Goal: Information Seeking & Learning: Find specific page/section

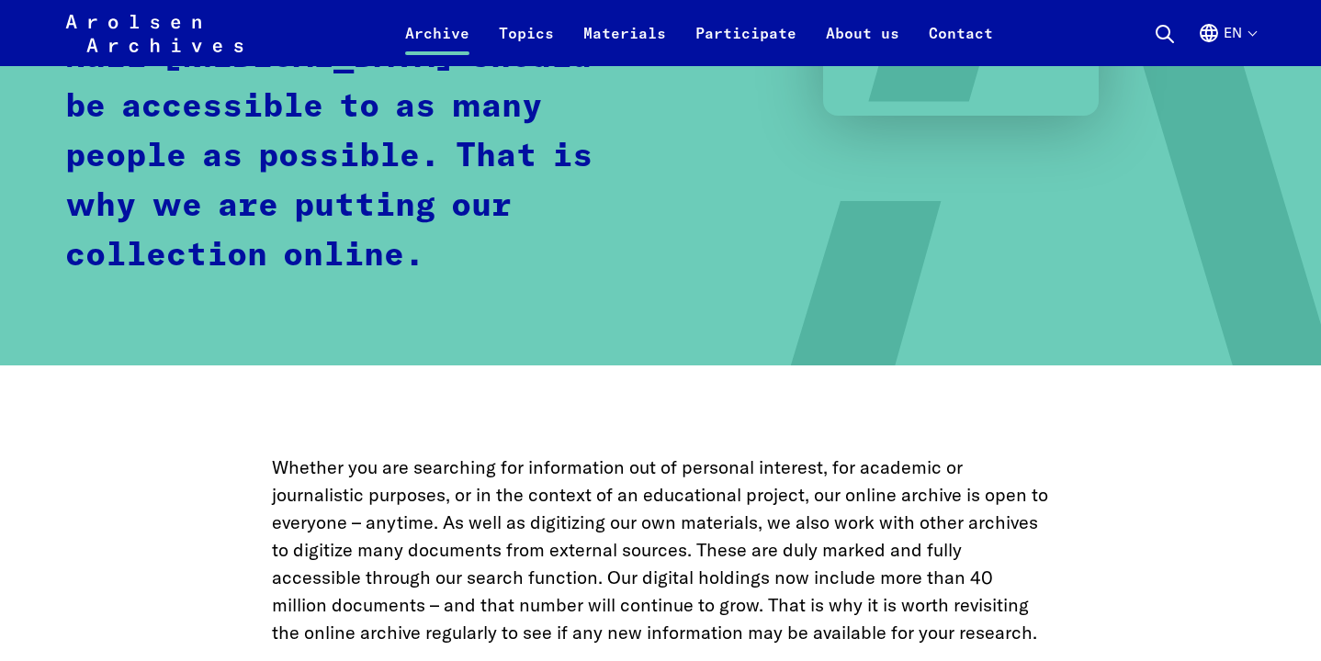
scroll to position [411, 0]
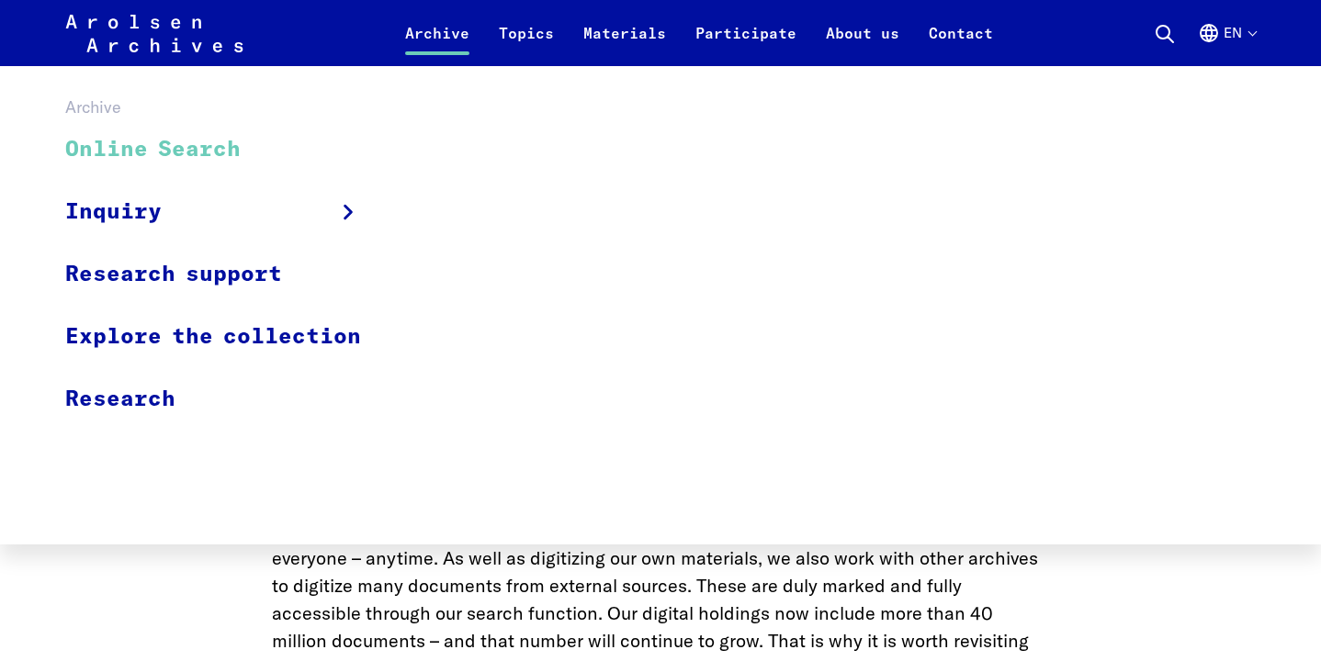
click at [416, 36] on link "Archive" at bounding box center [437, 44] width 94 height 44
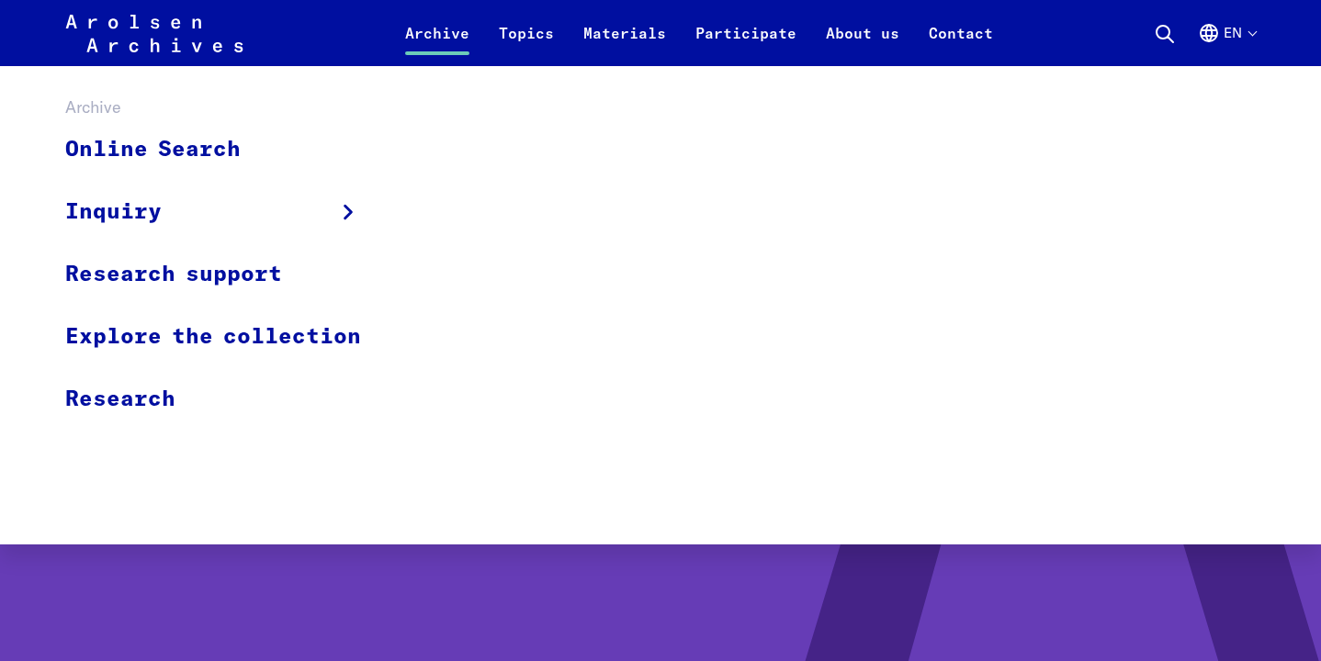
scroll to position [104, 0]
click at [133, 152] on link "Online Search" at bounding box center [225, 150] width 320 height 62
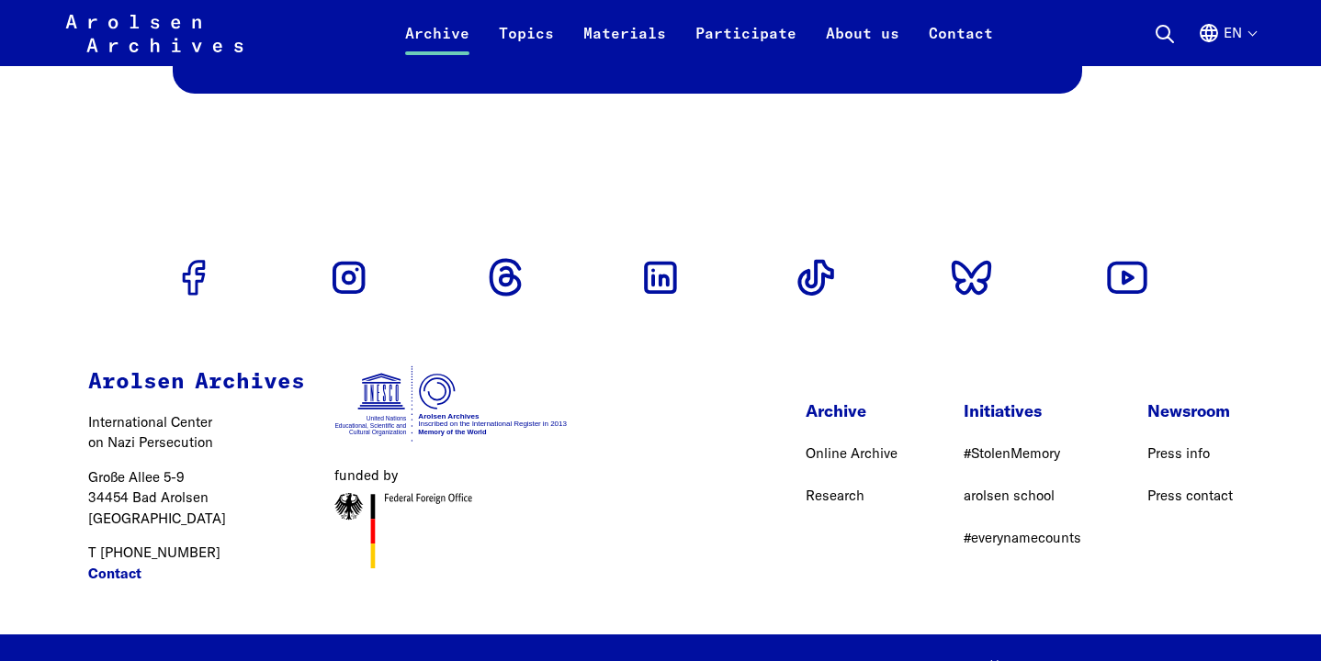
scroll to position [4307, 0]
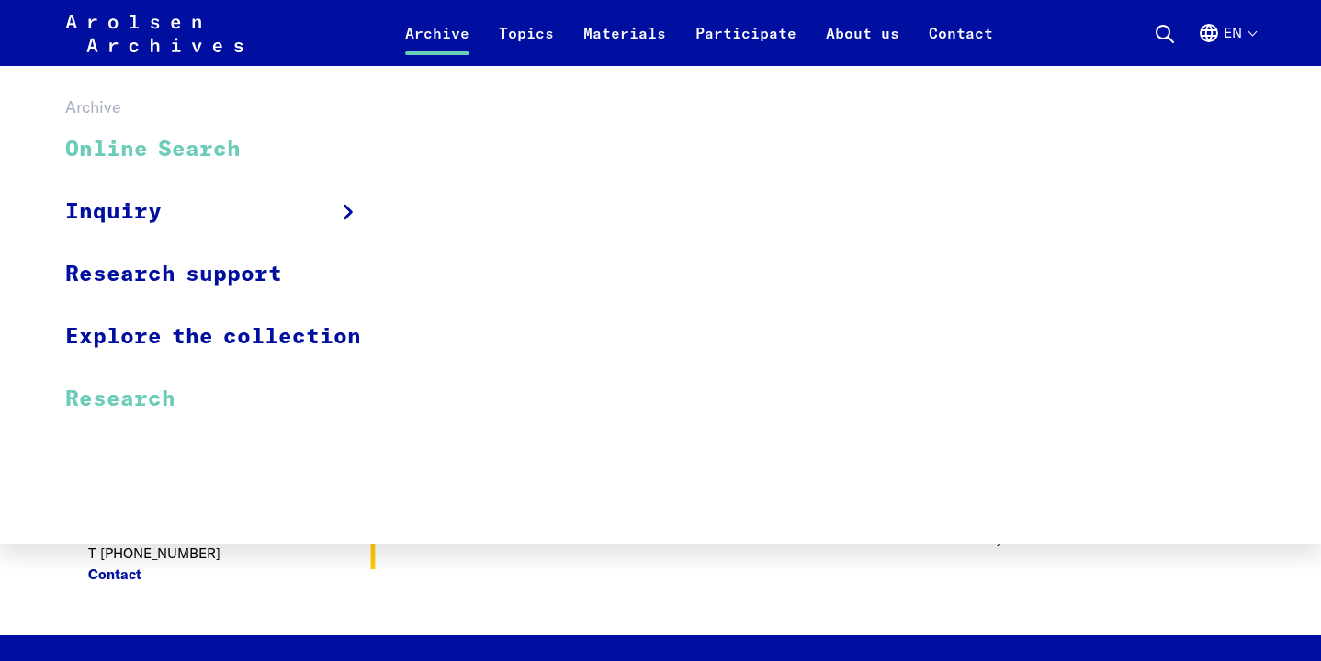
click at [164, 402] on link "Research" at bounding box center [225, 399] width 320 height 62
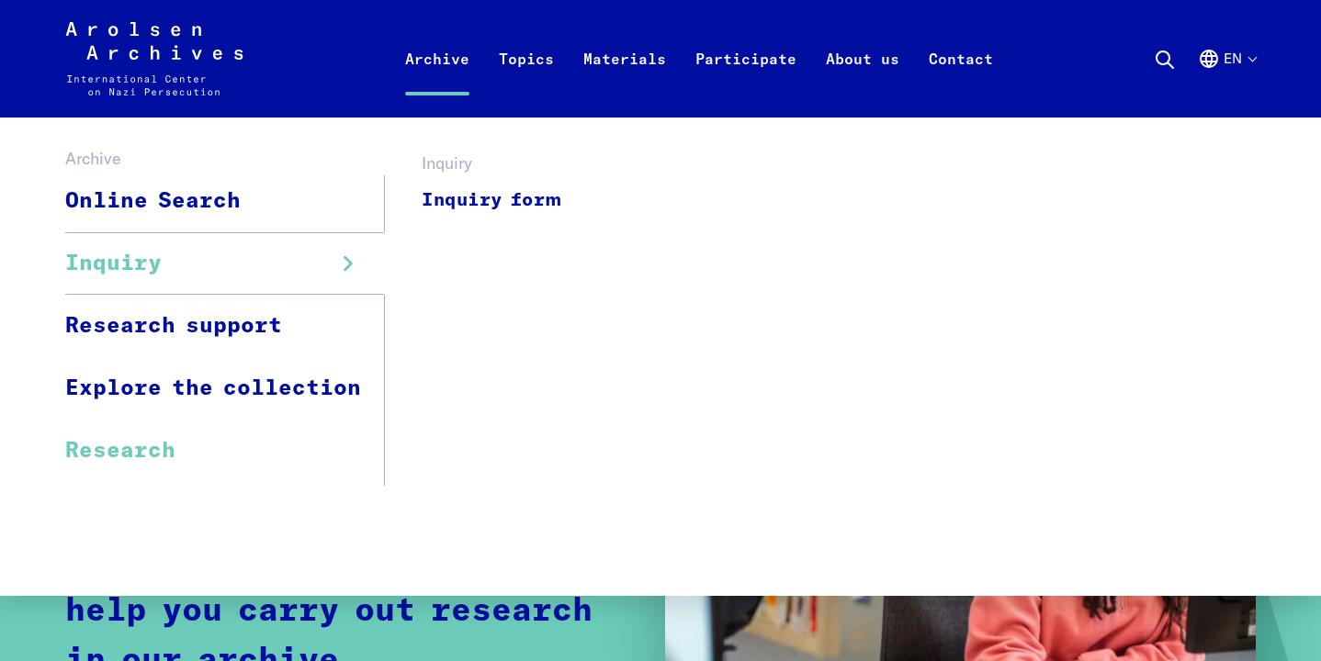
click at [156, 269] on span "Inquiry" at bounding box center [113, 263] width 96 height 33
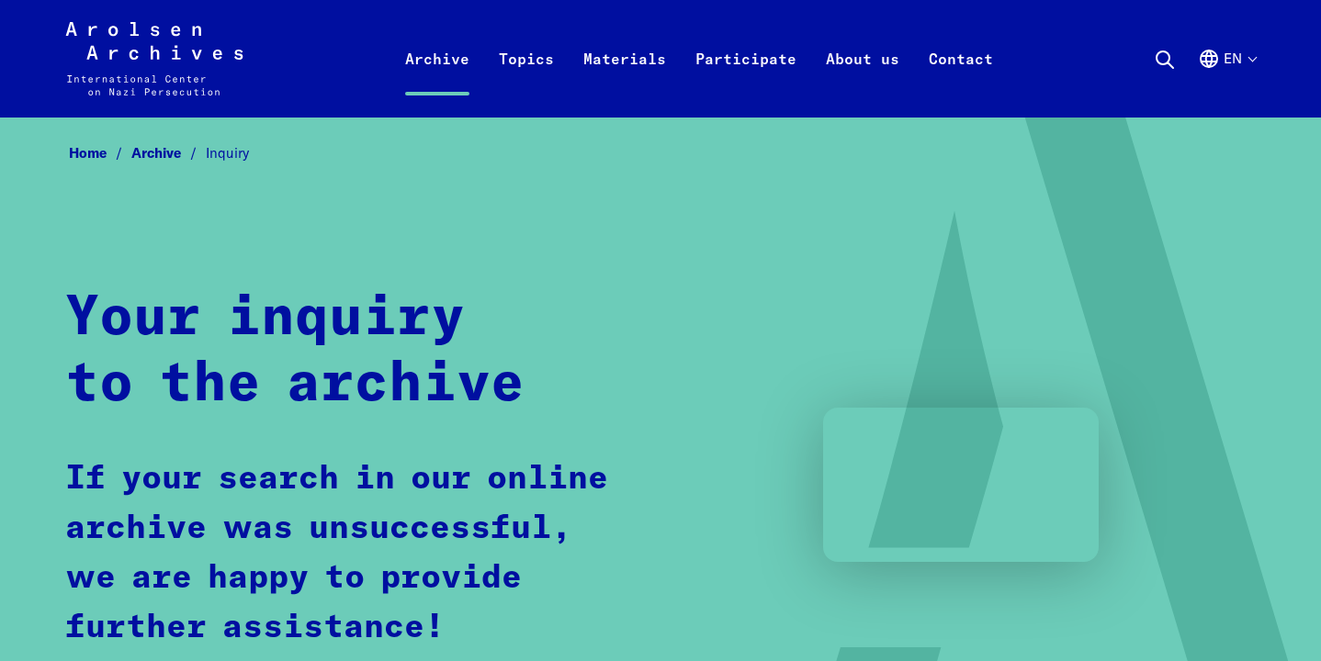
click at [1160, 58] on icon at bounding box center [1165, 60] width 22 height 22
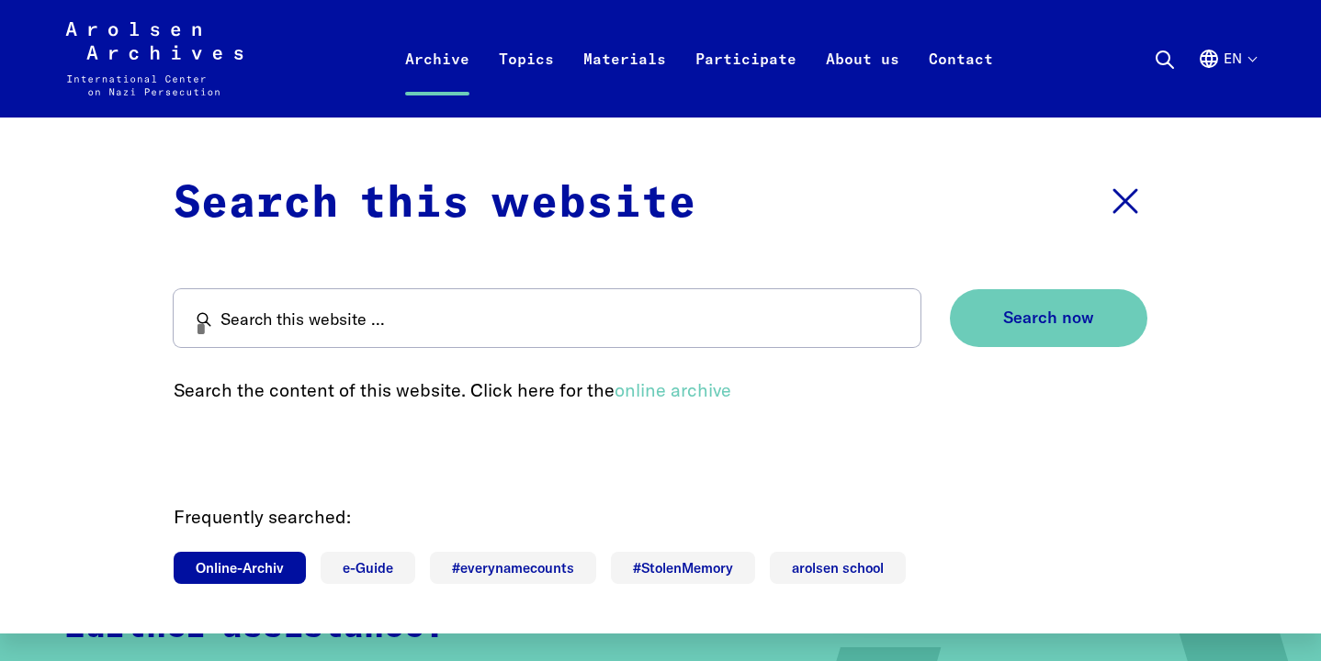
click at [242, 569] on link "Online-Archiv" at bounding box center [240, 568] width 132 height 32
